Goal: Information Seeking & Learning: Learn about a topic

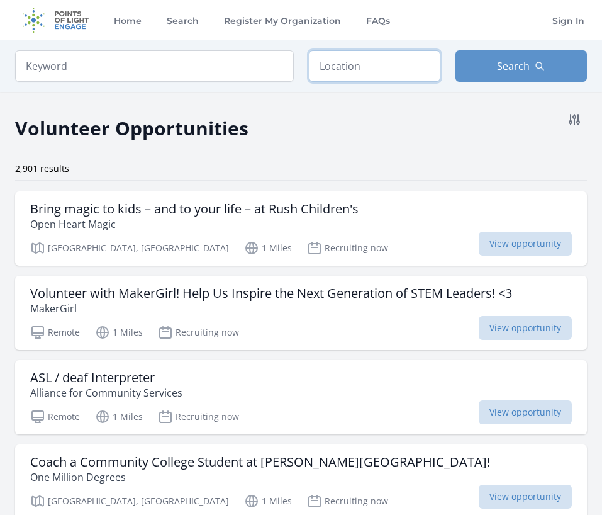
click at [370, 65] on input "text" at bounding box center [375, 65] width 132 height 31
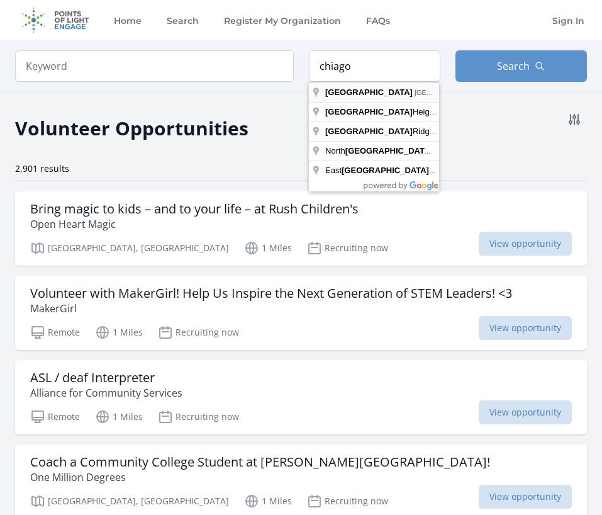
type input "Chicago, IL, USA"
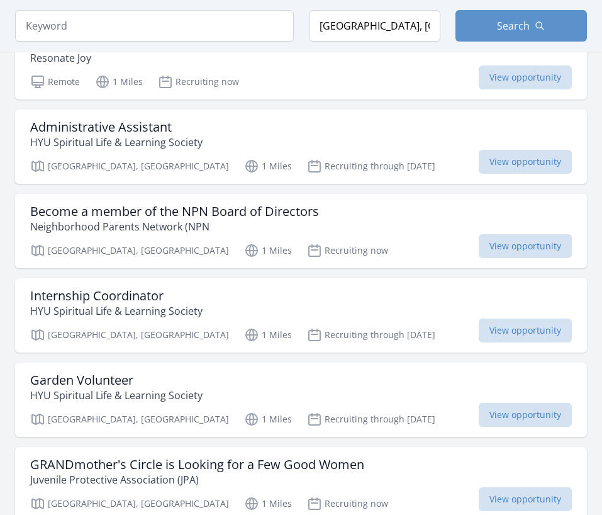
scroll to position [566, 0]
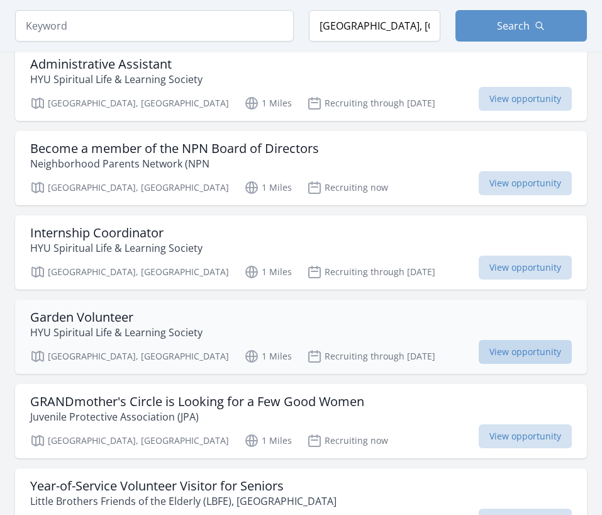
click at [509, 354] on span "View opportunity" at bounding box center [525, 352] width 93 height 24
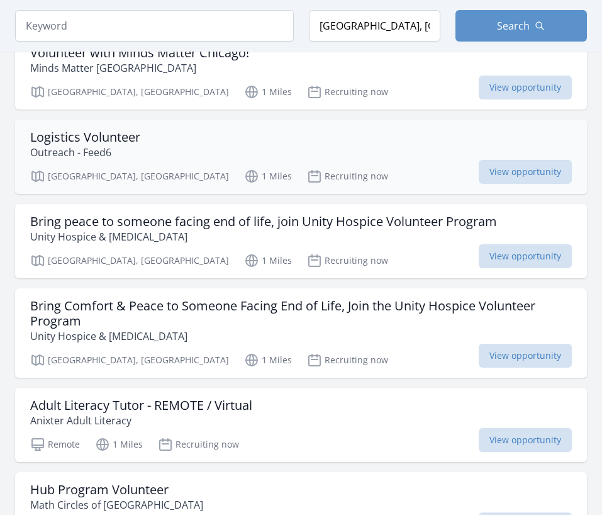
scroll to position [2580, 0]
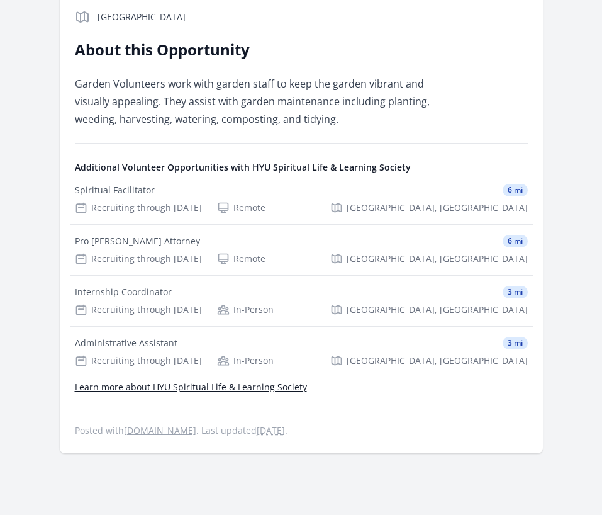
scroll to position [378, 0]
